Goal: Task Accomplishment & Management: Use online tool/utility

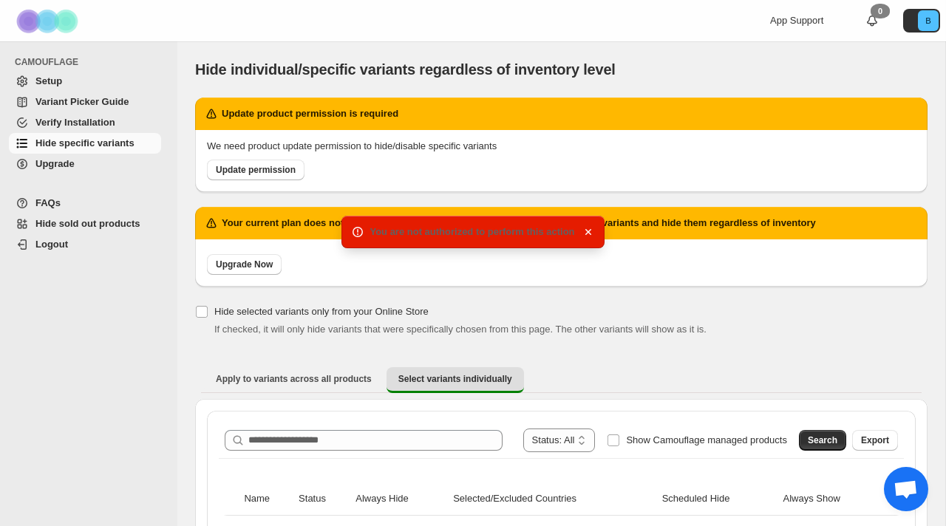
click at [84, 143] on span "Hide specific variants" at bounding box center [84, 142] width 99 height 11
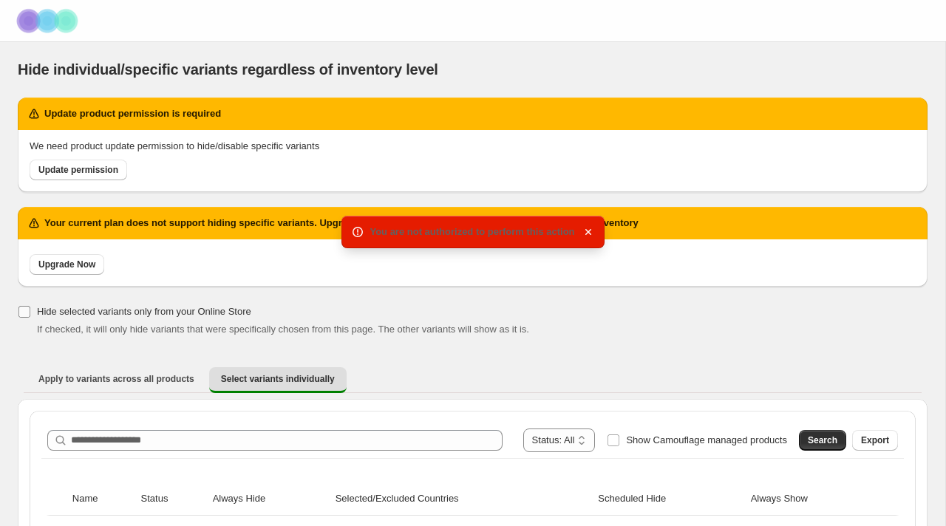
scroll to position [58, 0]
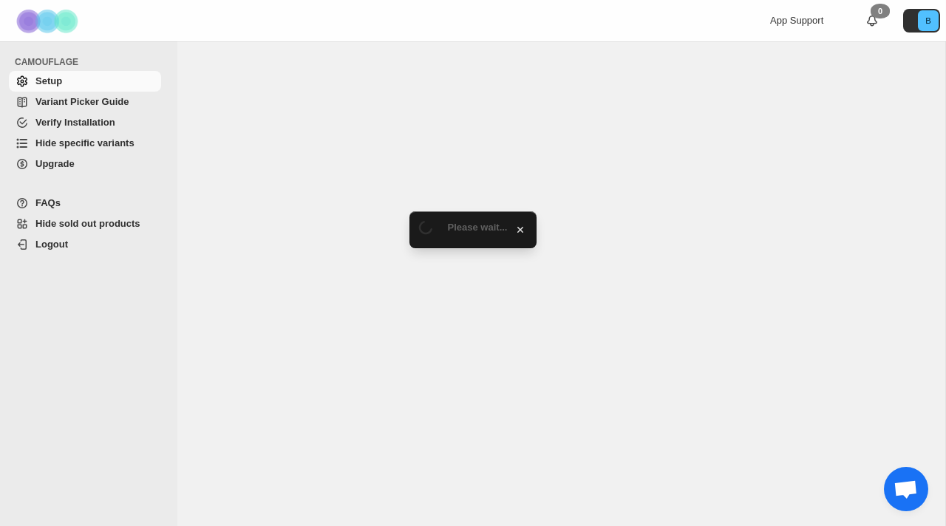
click at [58, 135] on link "Hide specific variants" at bounding box center [85, 143] width 152 height 21
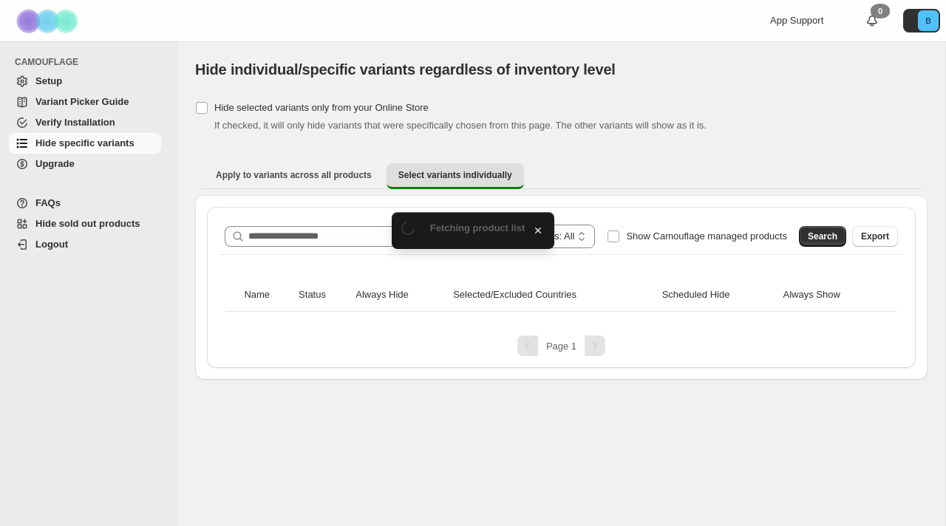
click at [58, 145] on span "Hide specific variants" at bounding box center [84, 142] width 99 height 11
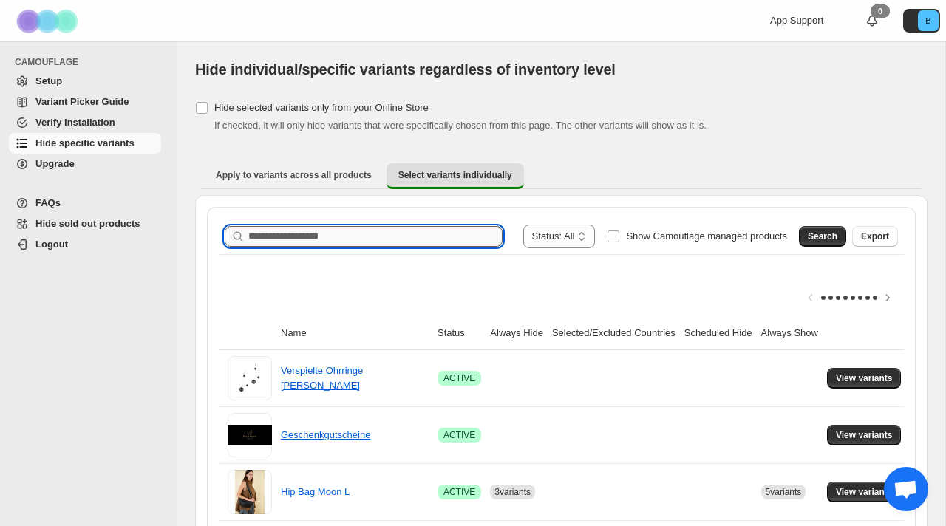
click at [271, 233] on input "Search product name" at bounding box center [375, 236] width 254 height 21
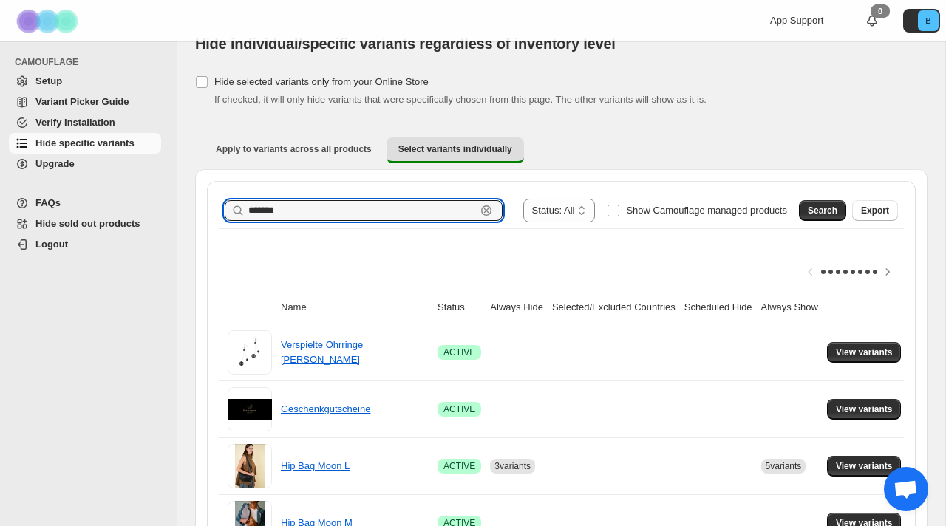
scroll to position [37, 0]
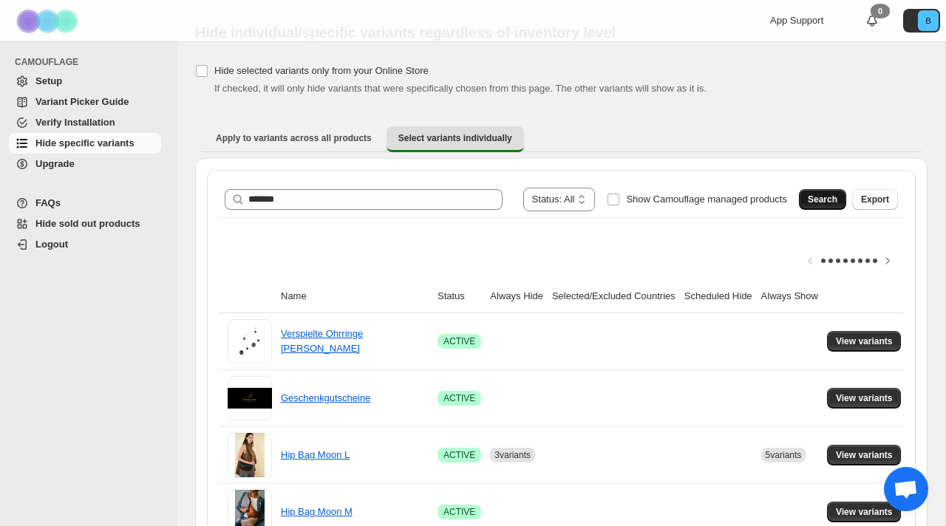
click at [826, 191] on button "Search" at bounding box center [822, 199] width 47 height 21
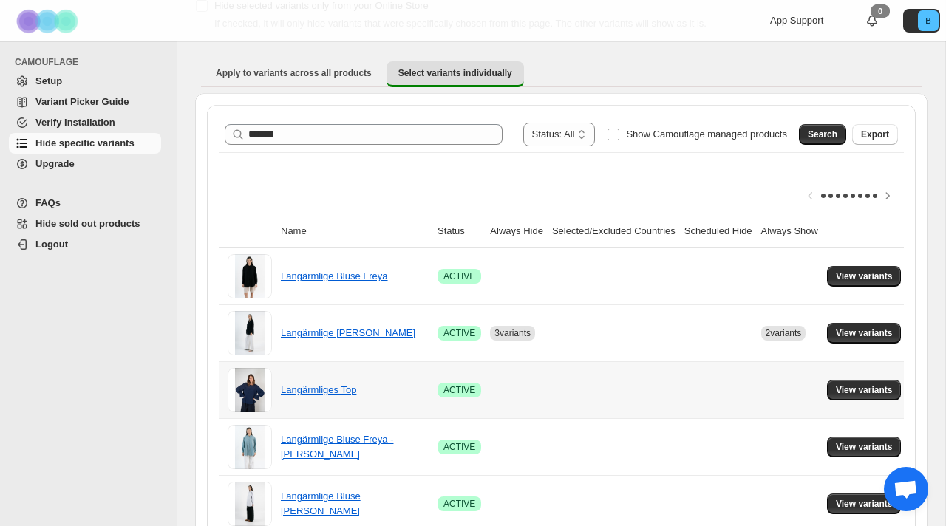
scroll to position [135, 0]
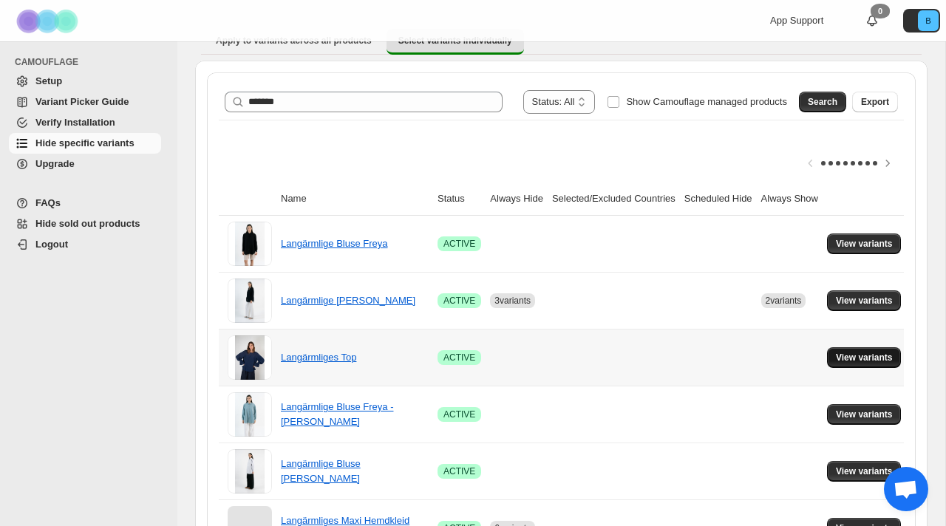
click at [870, 358] on span "View variants" at bounding box center [864, 358] width 57 height 12
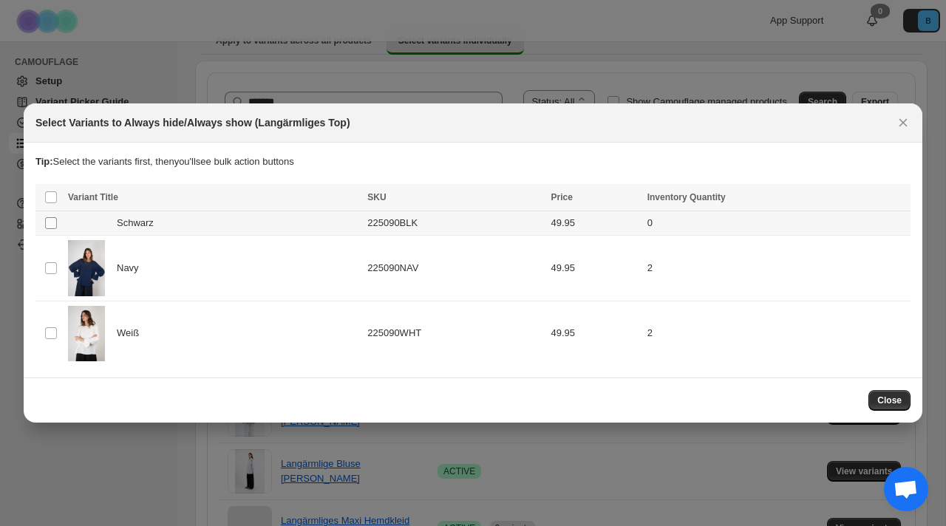
click at [57, 225] on span ":r6:" at bounding box center [50, 223] width 13 height 13
click at [574, 197] on span "Always hide" at bounding box center [579, 199] width 51 height 12
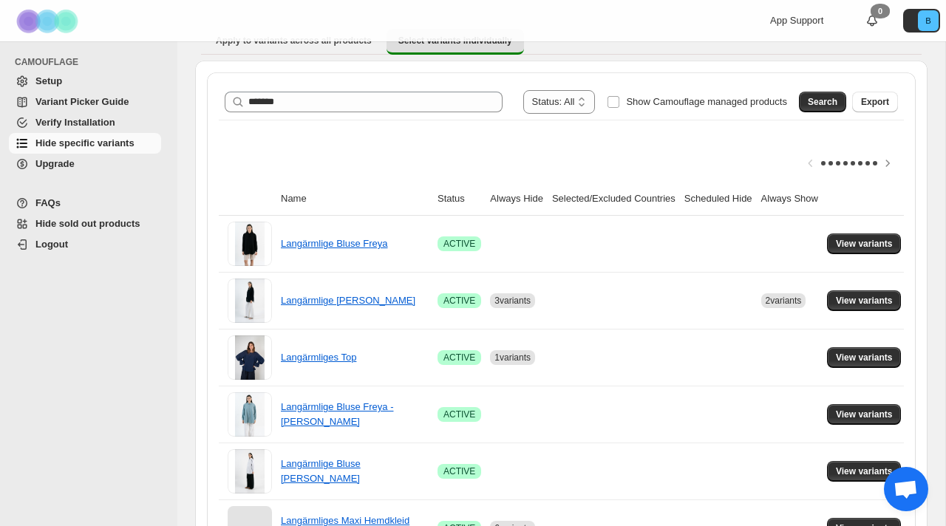
click at [321, 115] on div "**********" at bounding box center [561, 101] width 685 height 35
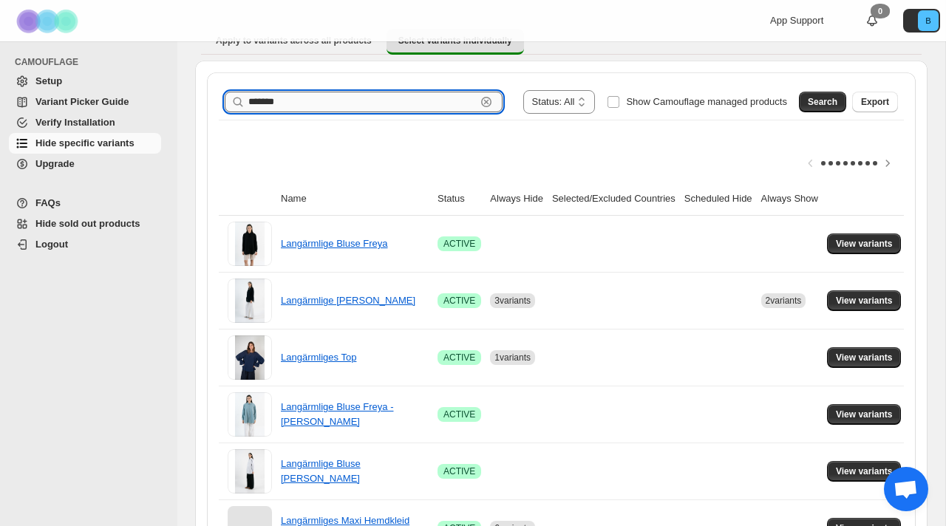
click at [302, 103] on input "*******" at bounding box center [362, 102] width 228 height 21
drag, startPoint x: 258, startPoint y: 98, endPoint x: 200, endPoint y: 98, distance: 57.6
click at [201, 98] on div "**********" at bounding box center [561, 428] width 732 height 735
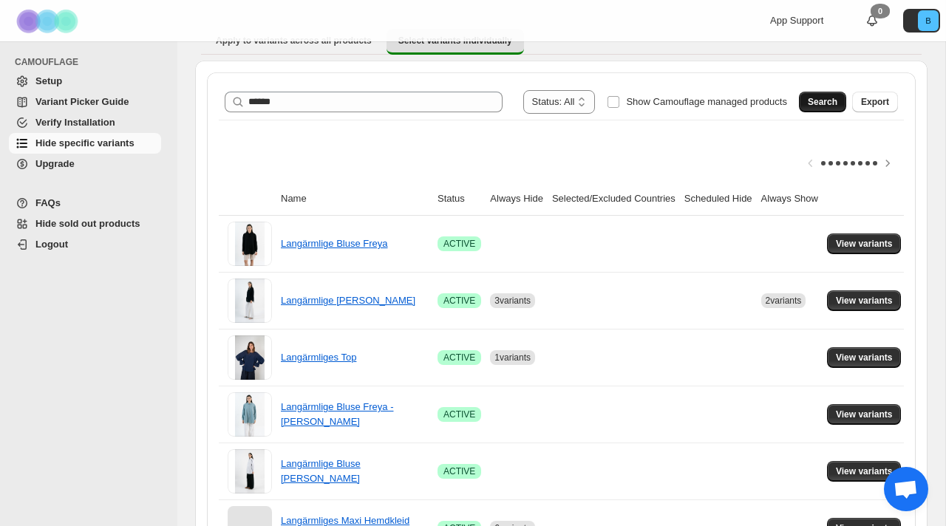
click at [823, 101] on span "Search" at bounding box center [823, 102] width 30 height 12
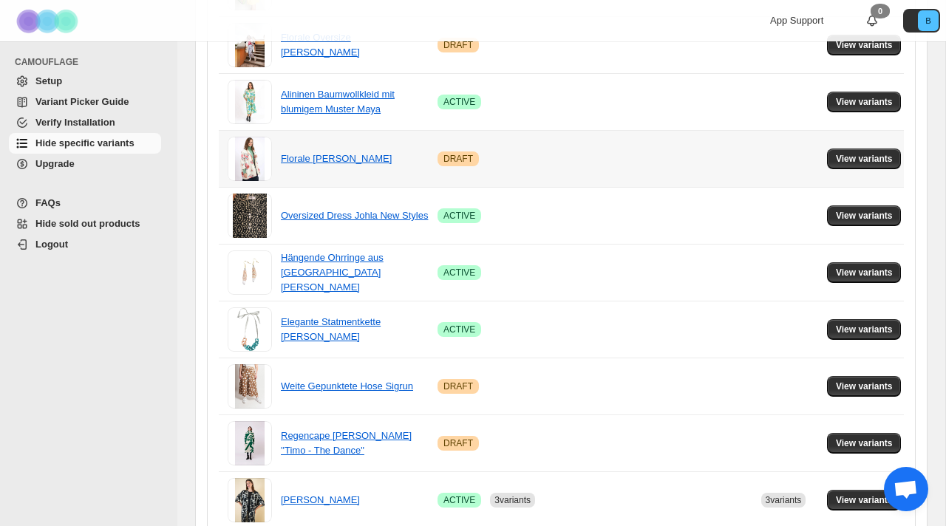
scroll to position [1030, 0]
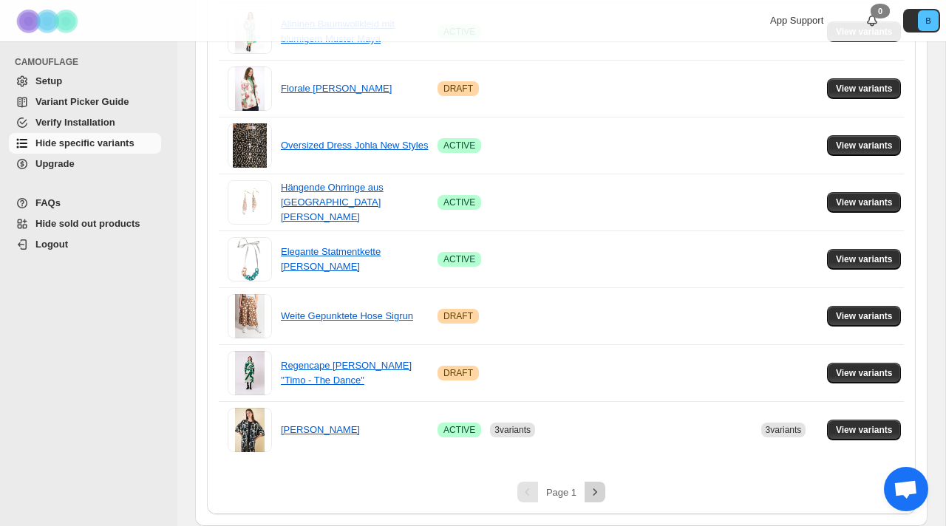
click at [595, 491] on icon "Next" at bounding box center [595, 492] width 15 height 15
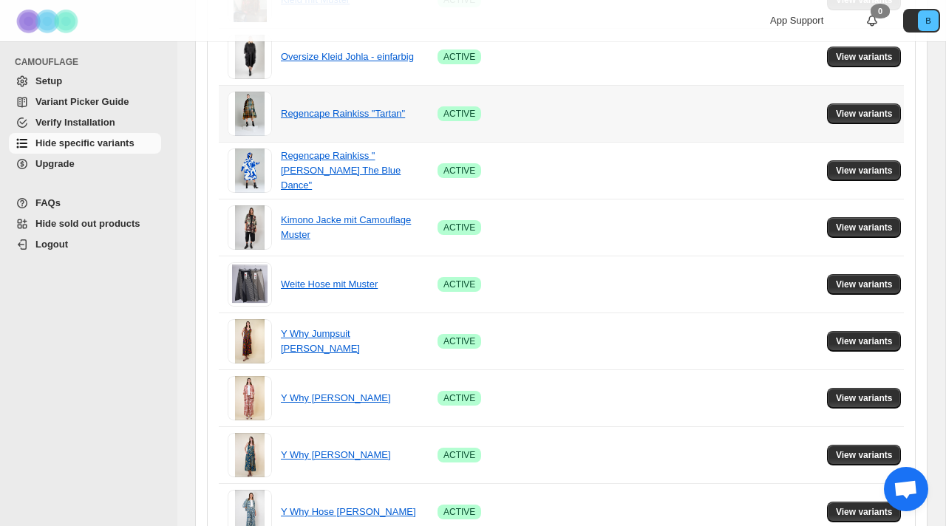
scroll to position [651, 0]
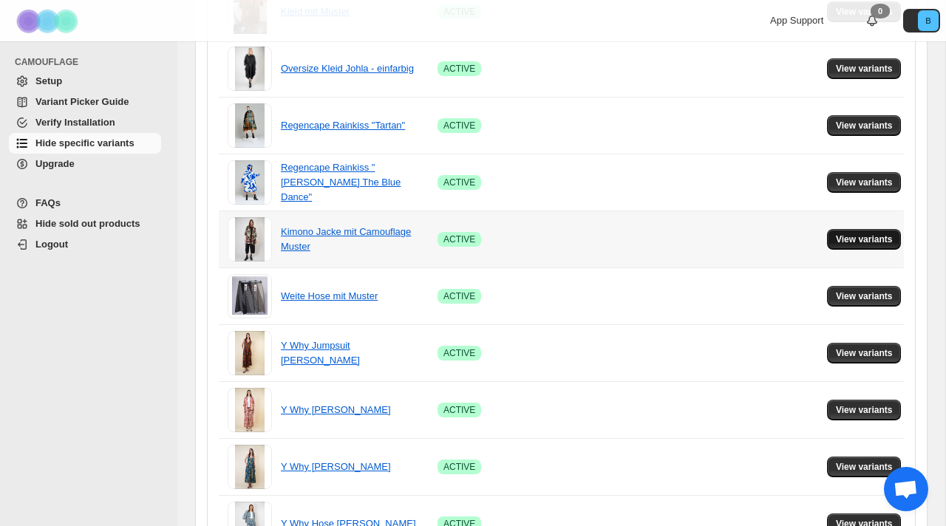
click at [888, 241] on span "View variants" at bounding box center [864, 240] width 57 height 12
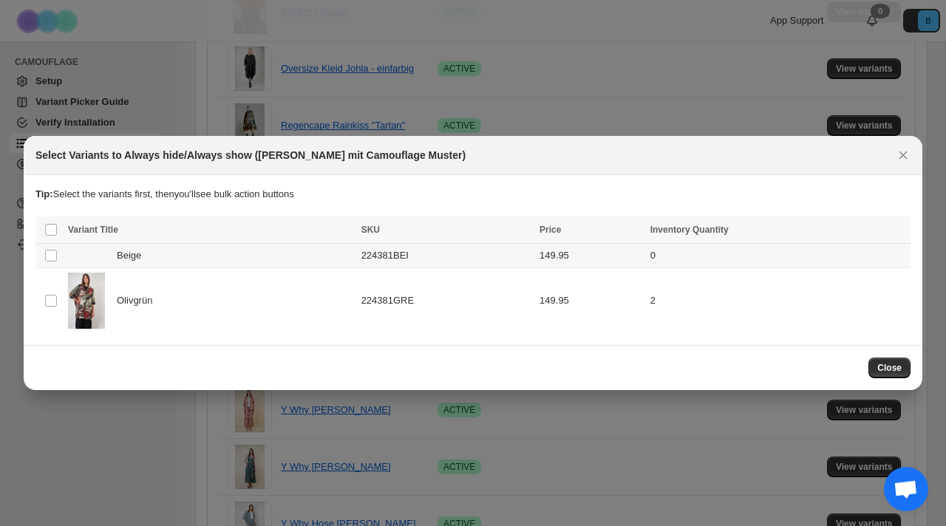
click at [174, 254] on div "Beige" at bounding box center [210, 255] width 285 height 15
click at [568, 235] on span "Always hide" at bounding box center [579, 231] width 51 height 12
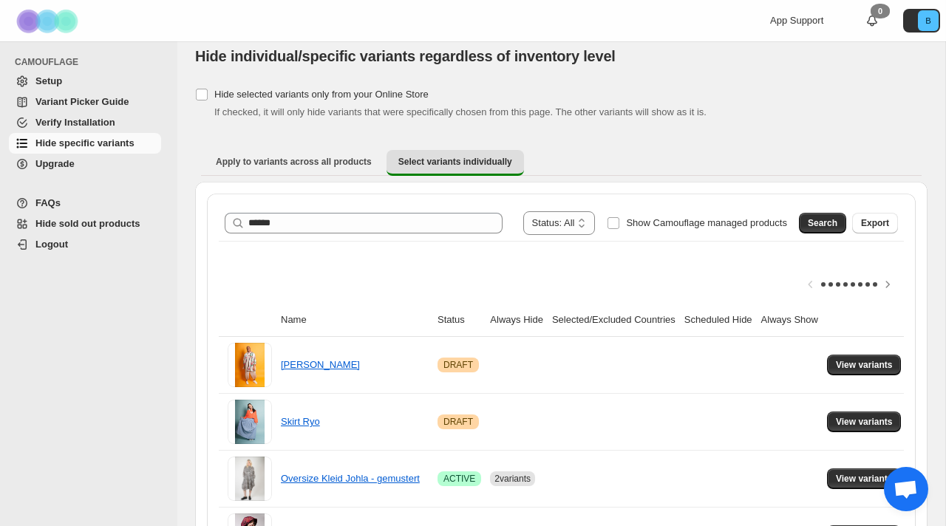
scroll to position [0, 0]
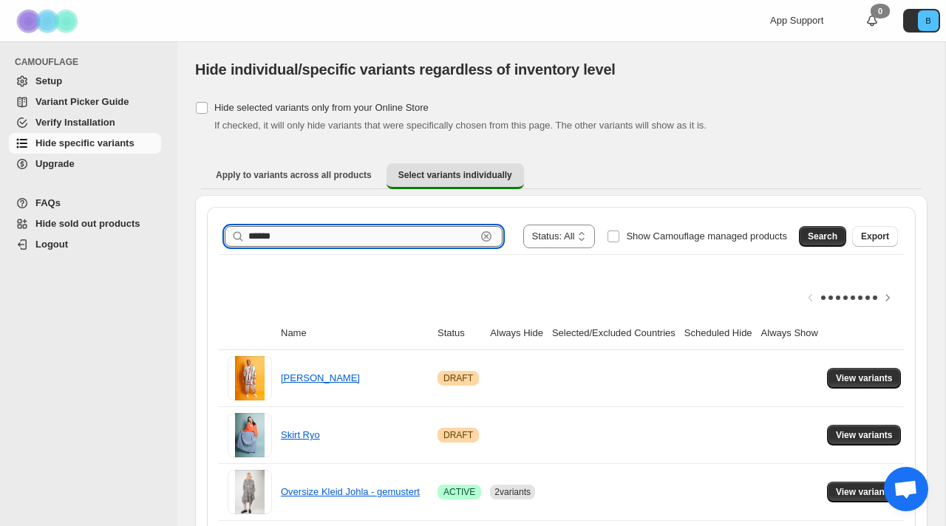
click at [283, 239] on input "******" at bounding box center [362, 236] width 228 height 21
drag, startPoint x: 283, startPoint y: 238, endPoint x: 180, endPoint y: 239, distance: 102.7
click at [816, 240] on span "Search" at bounding box center [823, 237] width 30 height 12
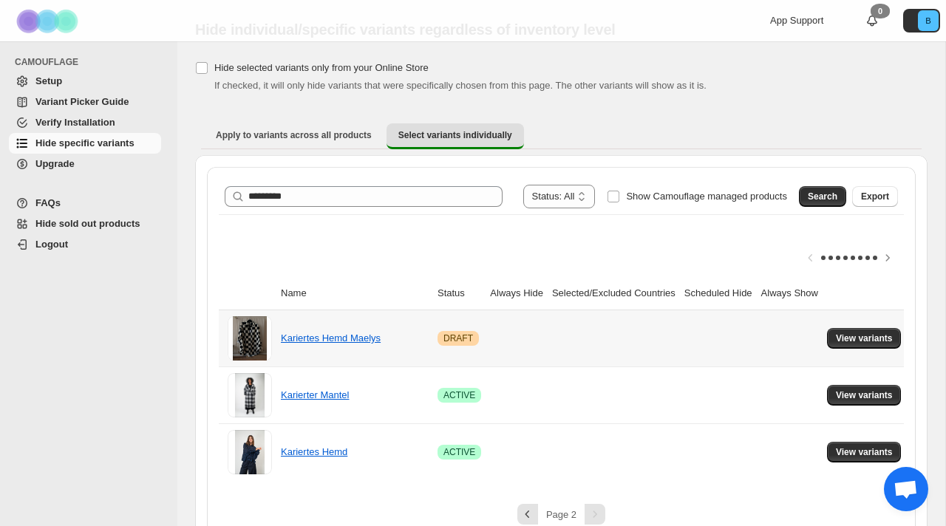
scroll to position [62, 0]
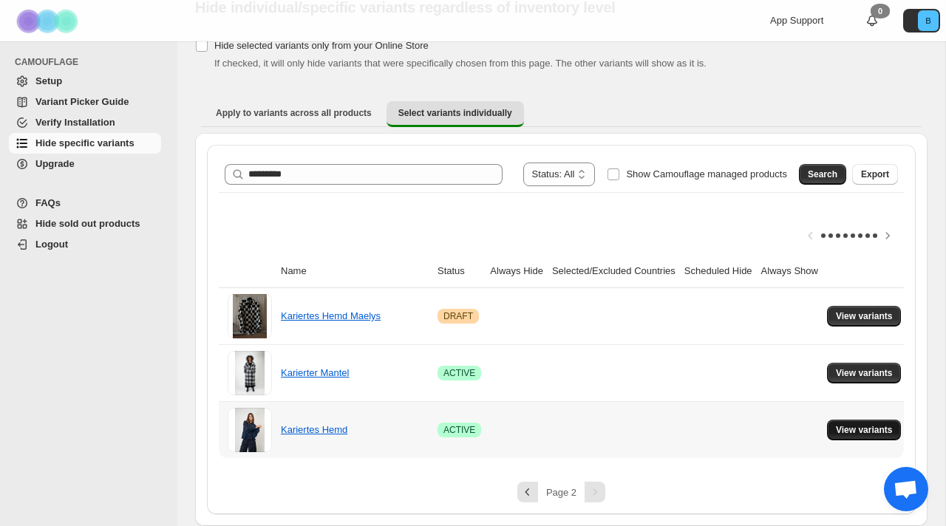
click at [880, 432] on span "View variants" at bounding box center [864, 430] width 57 height 12
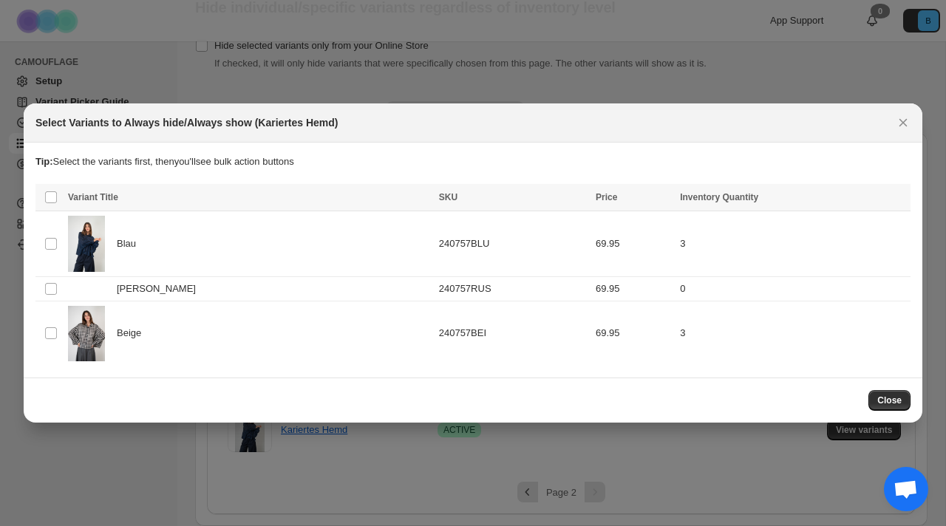
scroll to position [0, 0]
click at [166, 282] on div "Rost" at bounding box center [249, 289] width 362 height 15
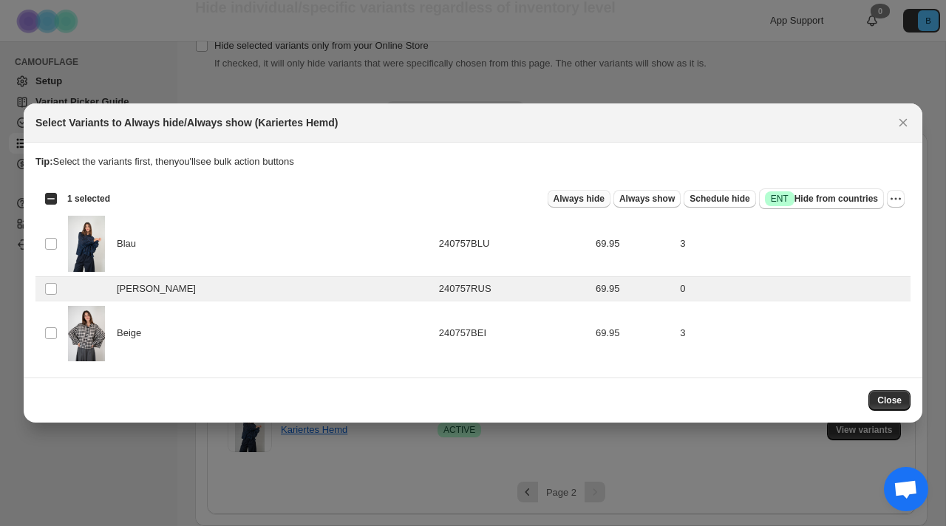
click at [563, 200] on span "Always hide" at bounding box center [579, 199] width 51 height 12
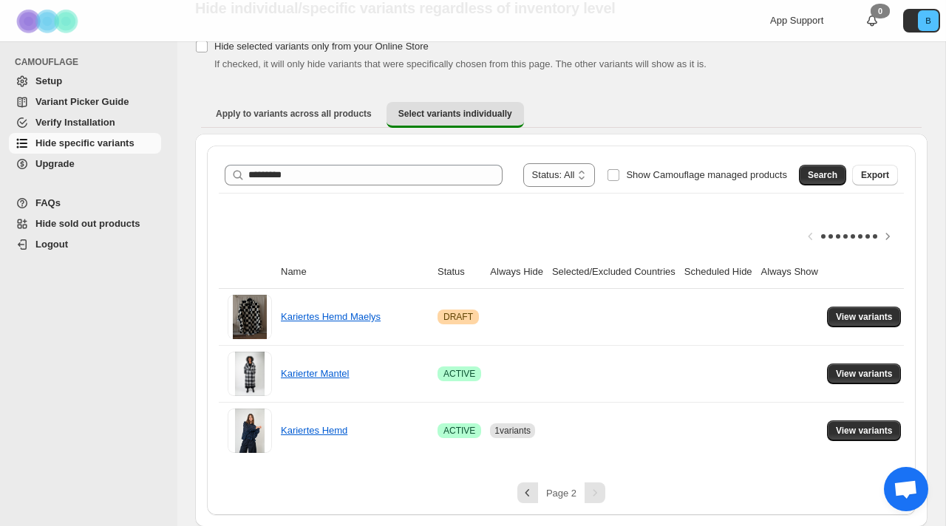
scroll to position [62, 0]
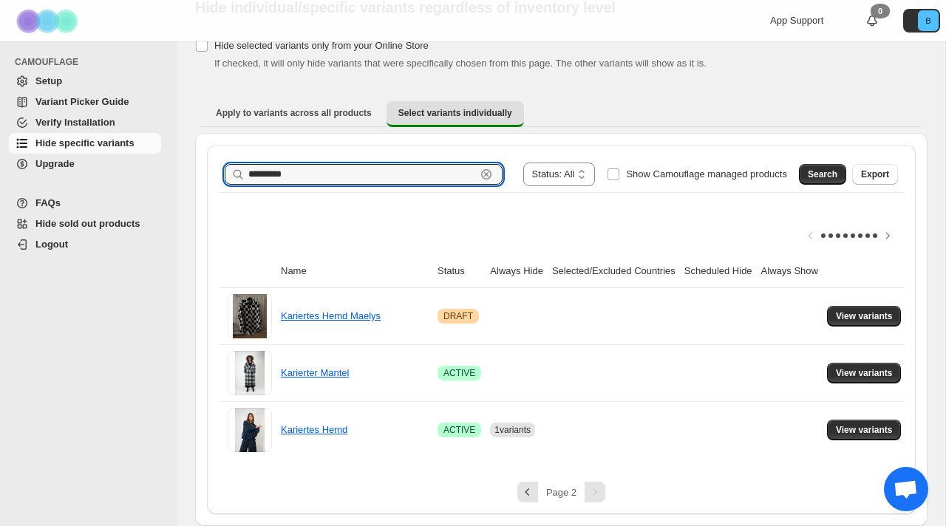
drag, startPoint x: 292, startPoint y: 177, endPoint x: 172, endPoint y: 175, distance: 119.7
click at [172, 176] on div "**********" at bounding box center [473, 232] width 946 height 588
type input "**********"
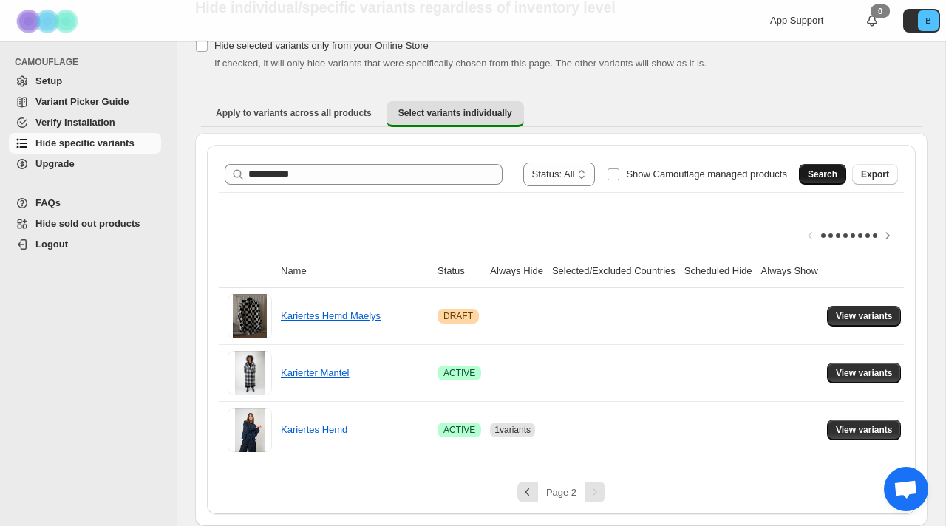
click at [802, 180] on button "Search" at bounding box center [822, 174] width 47 height 21
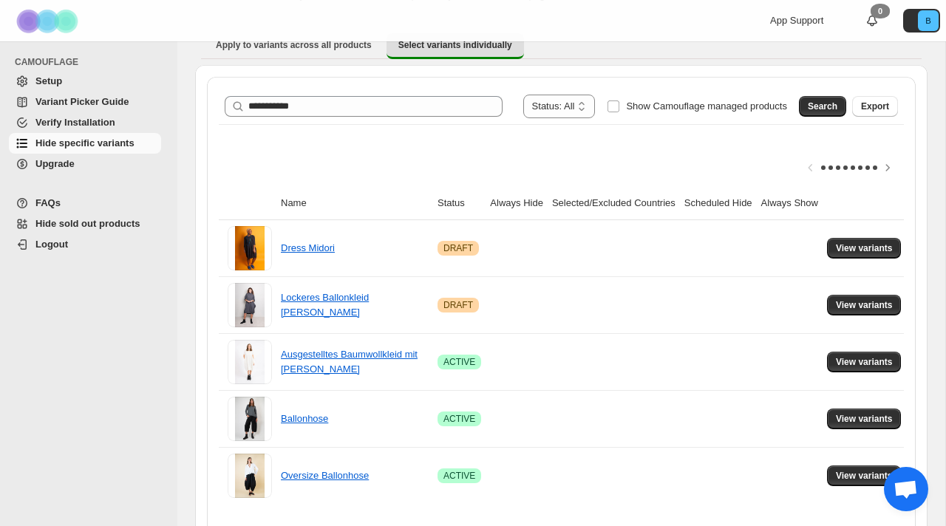
scroll to position [176, 0]
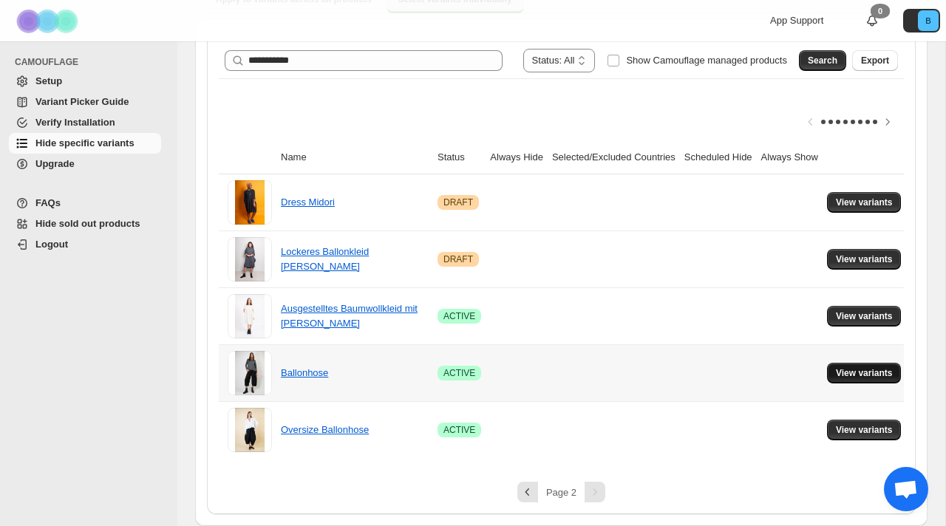
click at [872, 374] on span "View variants" at bounding box center [864, 373] width 57 height 12
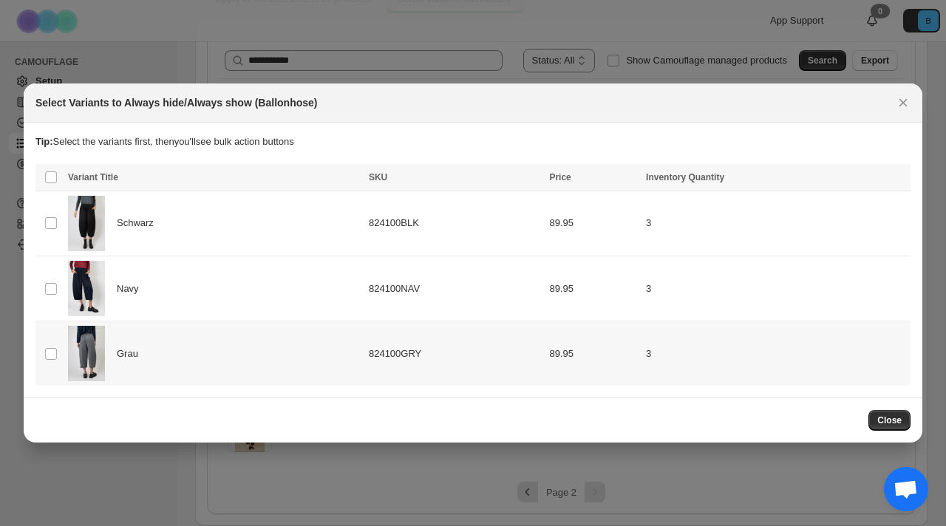
click at [273, 354] on div "Grau" at bounding box center [214, 353] width 292 height 55
click at [584, 177] on span "Always hide" at bounding box center [579, 179] width 51 height 12
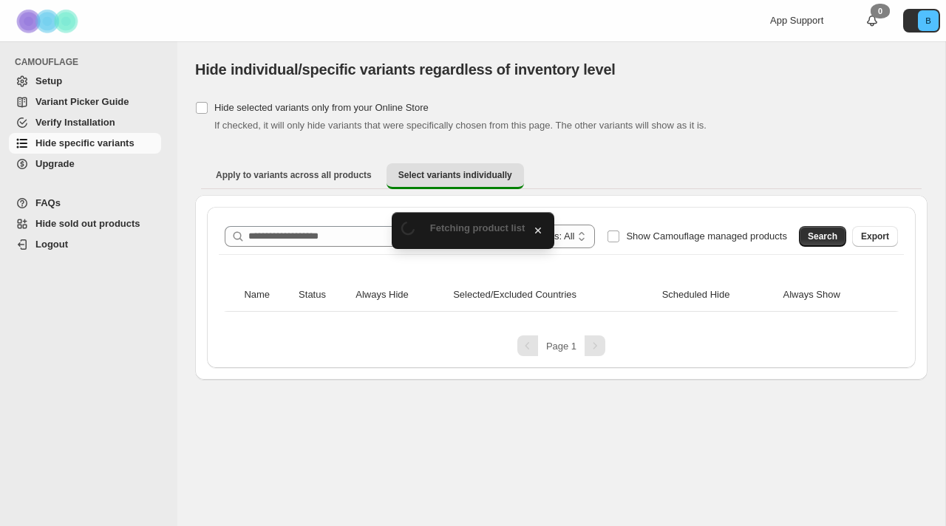
click at [372, 215] on div "**********" at bounding box center [561, 287] width 709 height 161
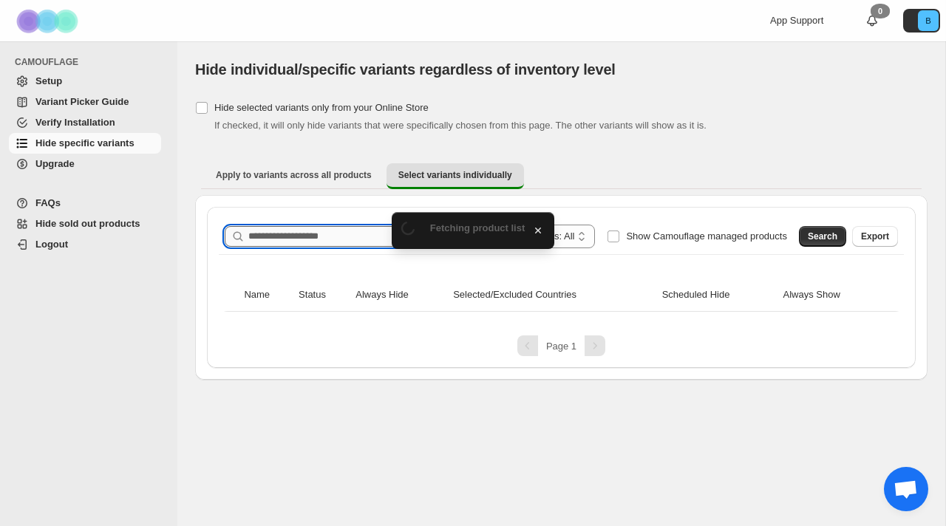
click at [353, 233] on input "Search product name" at bounding box center [375, 236] width 254 height 21
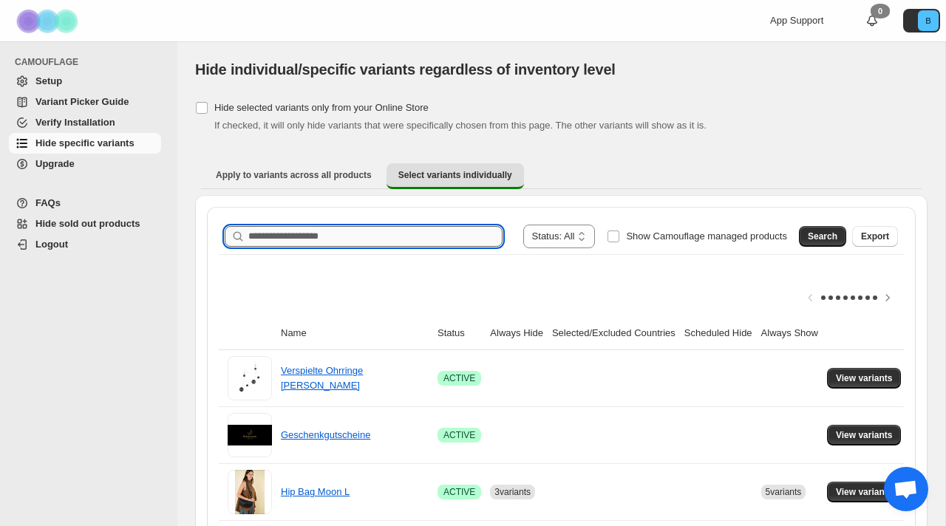
paste input "**********"
type input "**********"
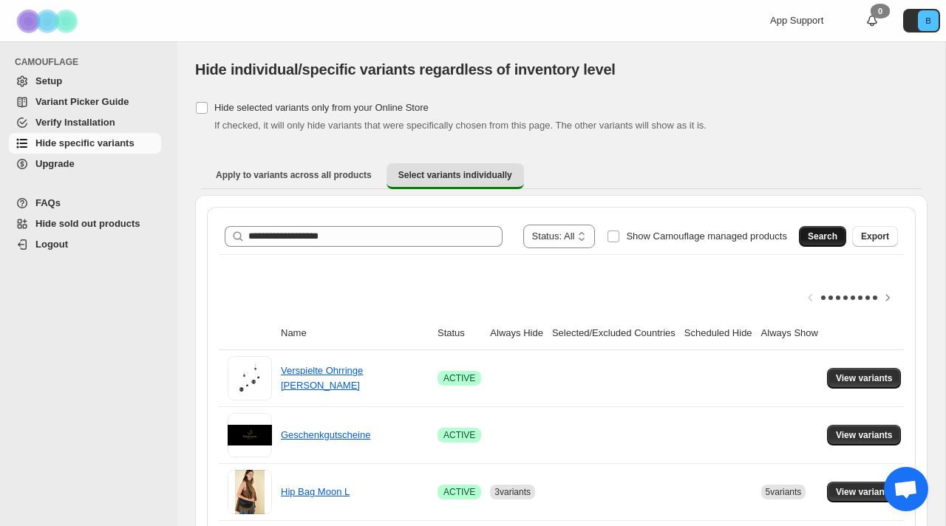
click at [809, 235] on span "Search" at bounding box center [823, 237] width 30 height 12
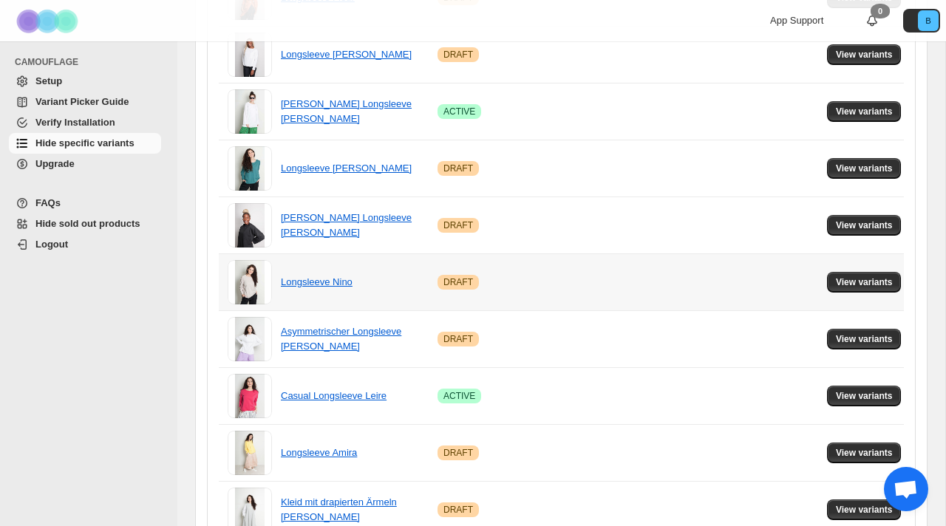
scroll to position [1030, 0]
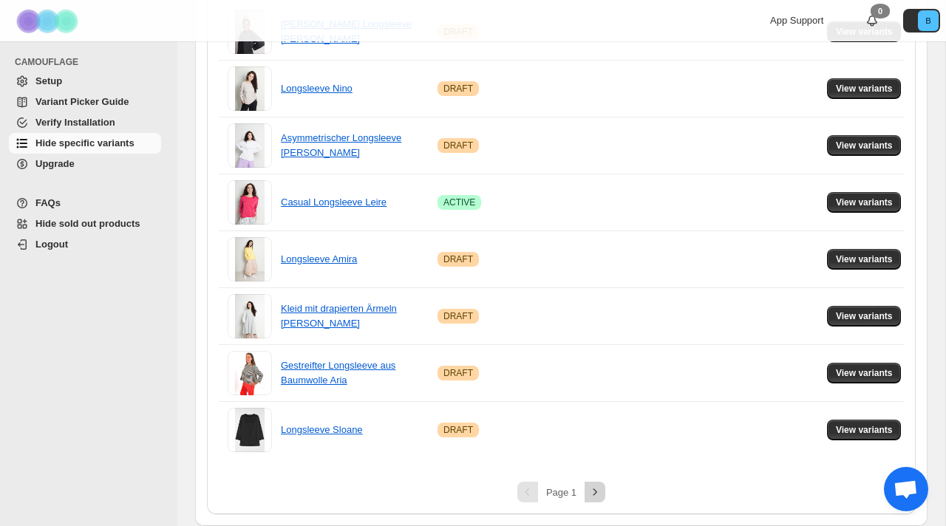
click at [602, 497] on button "Next" at bounding box center [595, 492] width 21 height 21
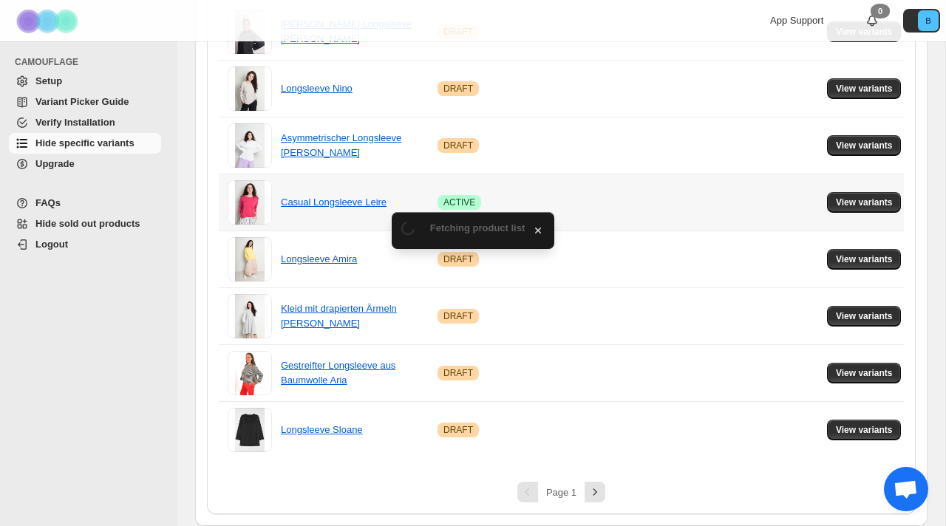
scroll to position [233, 0]
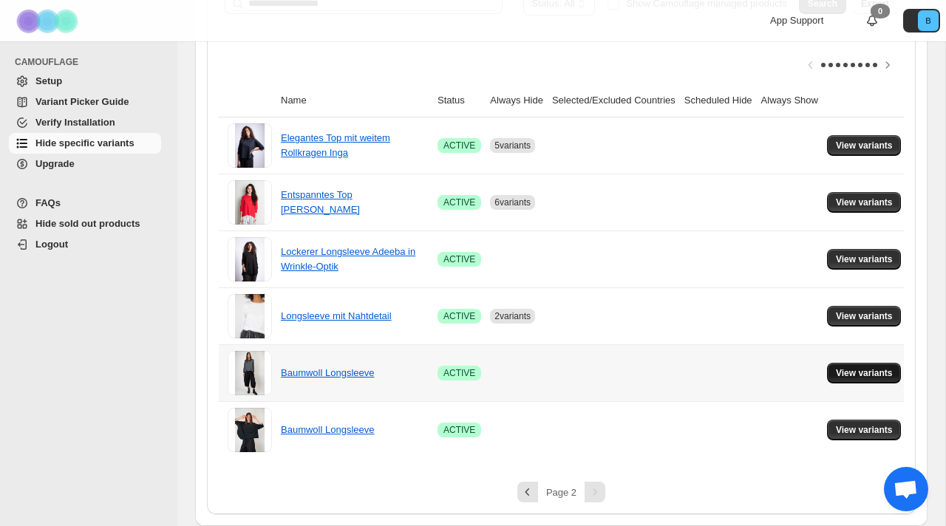
click at [865, 374] on span "View variants" at bounding box center [864, 373] width 57 height 12
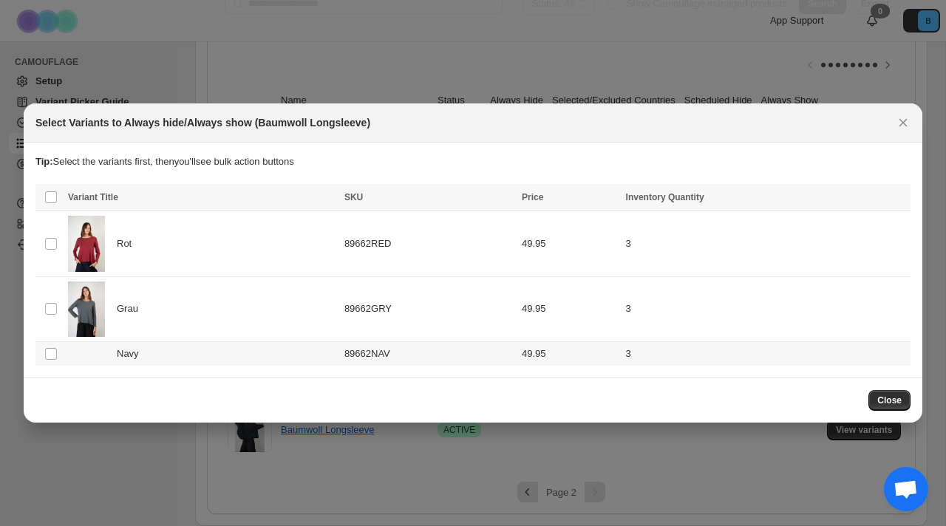
click at [140, 356] on span "Navy" at bounding box center [132, 354] width 30 height 15
click at [595, 204] on span "Always hide" at bounding box center [579, 199] width 51 height 12
